Goal: Find contact information: Find contact information

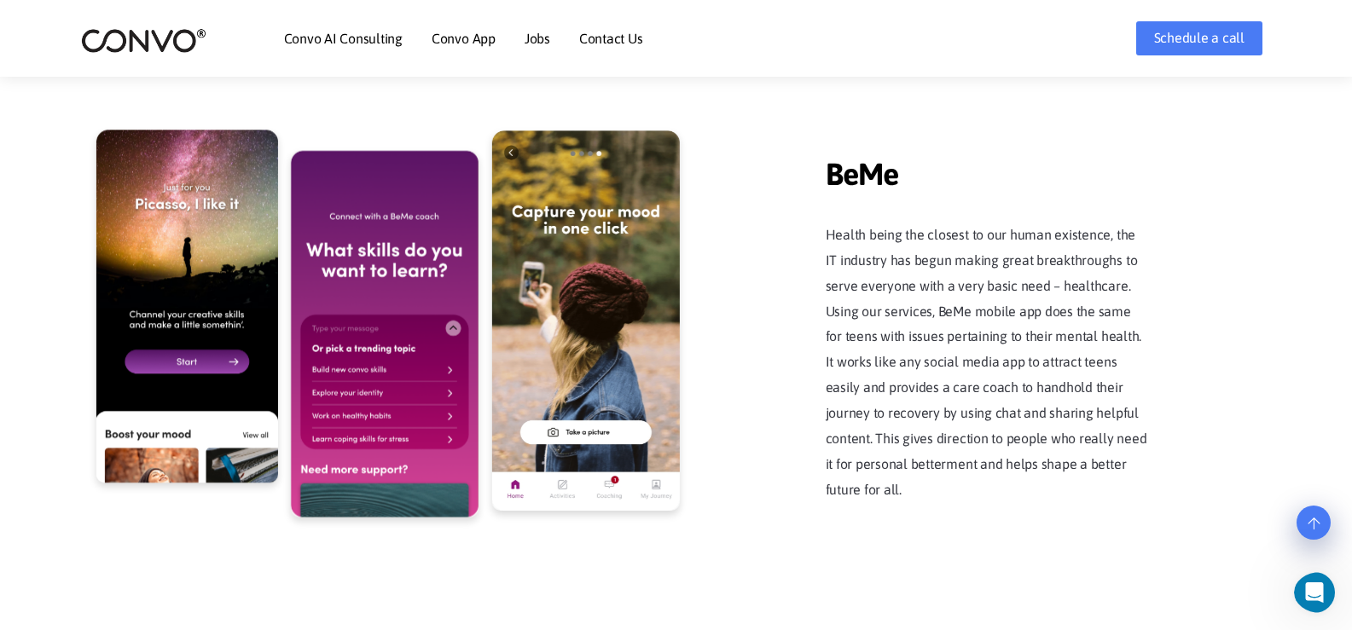
scroll to position [4008, 0]
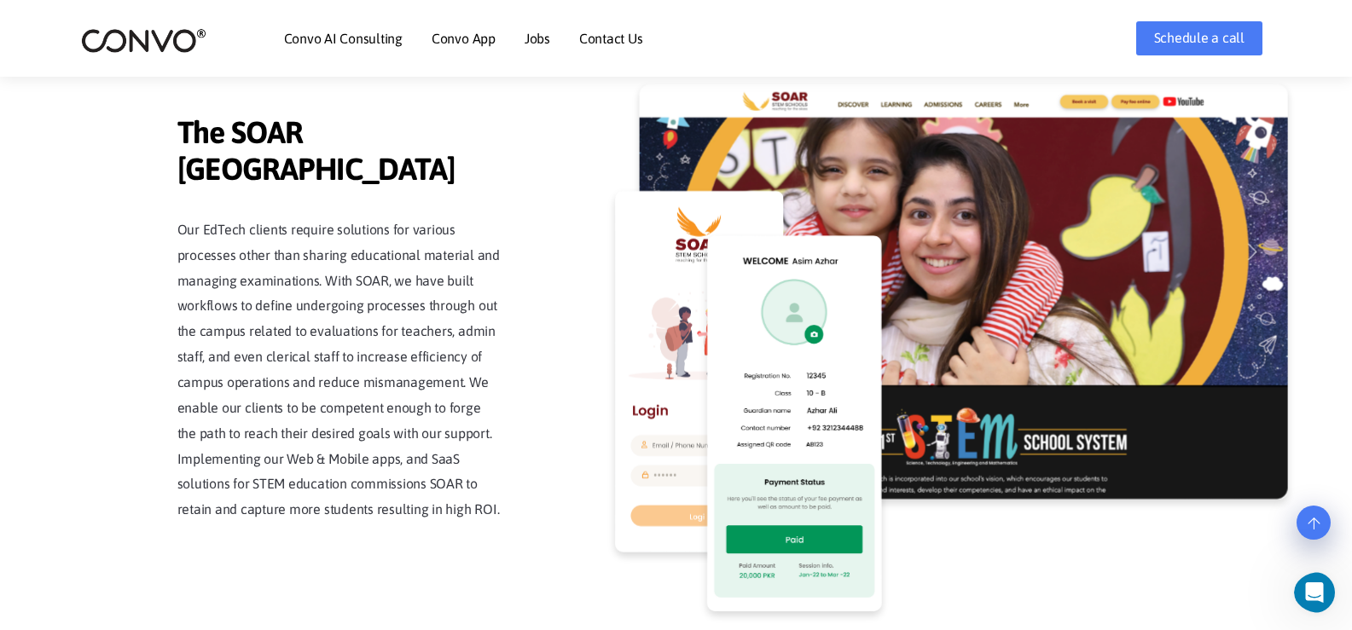
click at [611, 35] on link "Contact Us" at bounding box center [611, 39] width 64 height 14
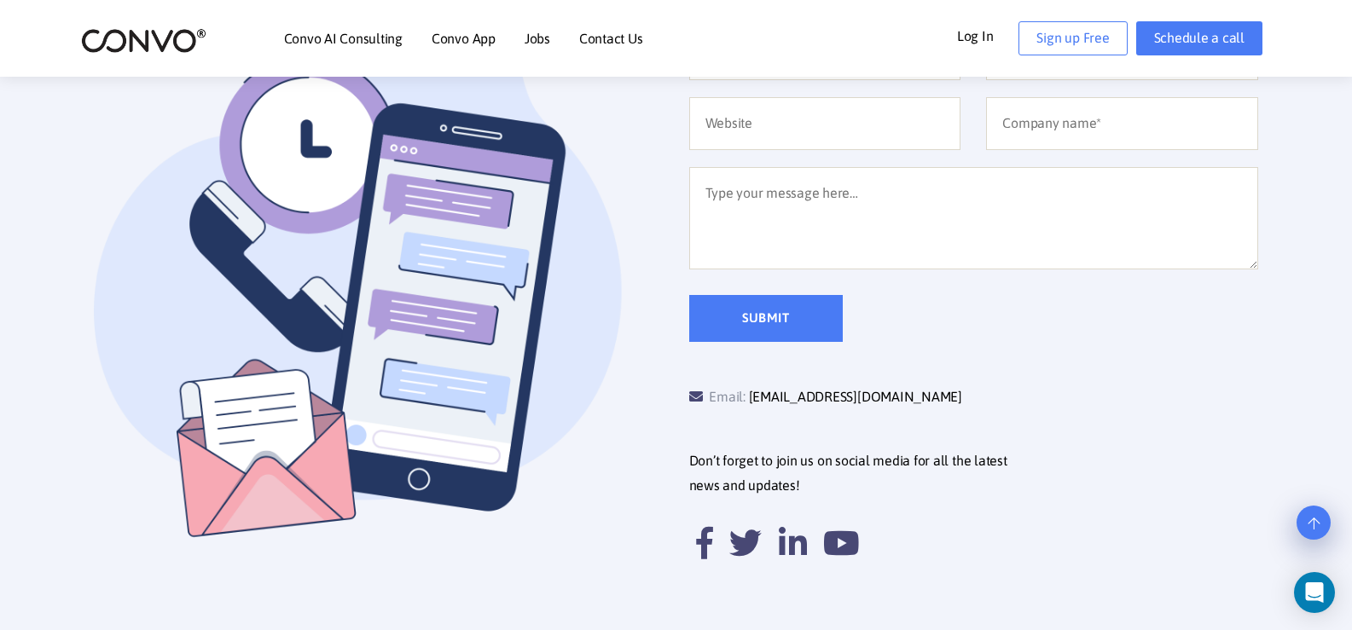
scroll to position [512, 0]
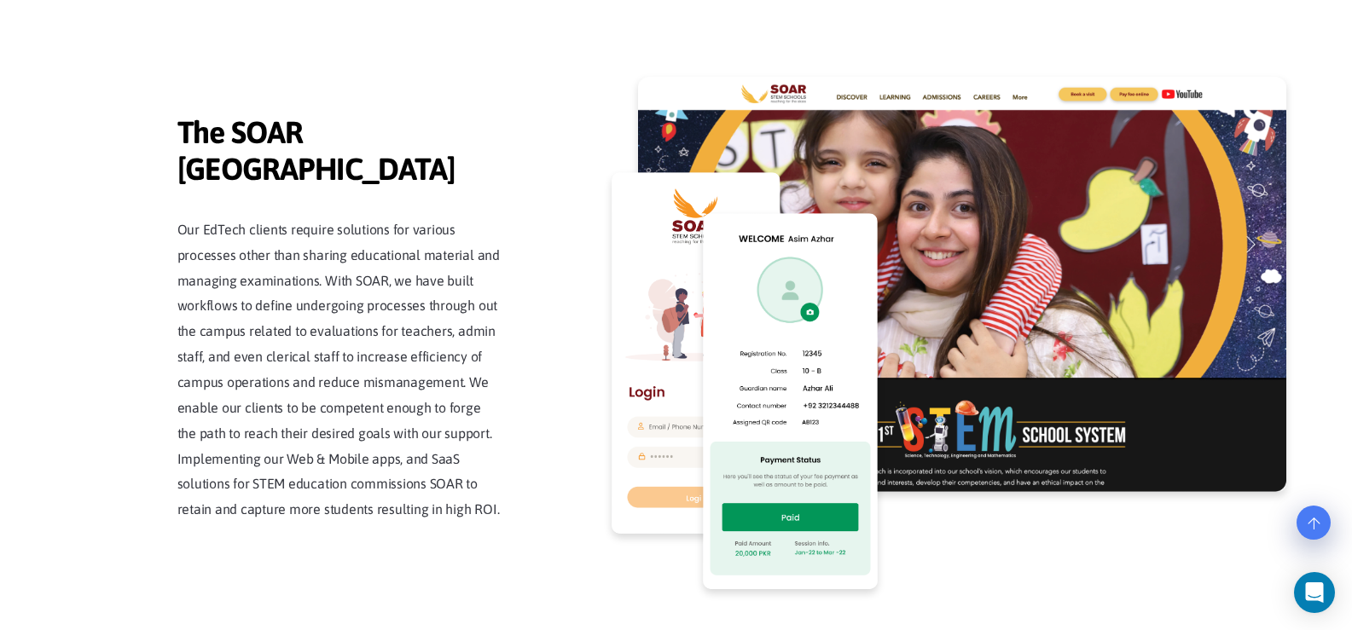
scroll to position [4008, 0]
